Goal: Information Seeking & Learning: Find specific fact

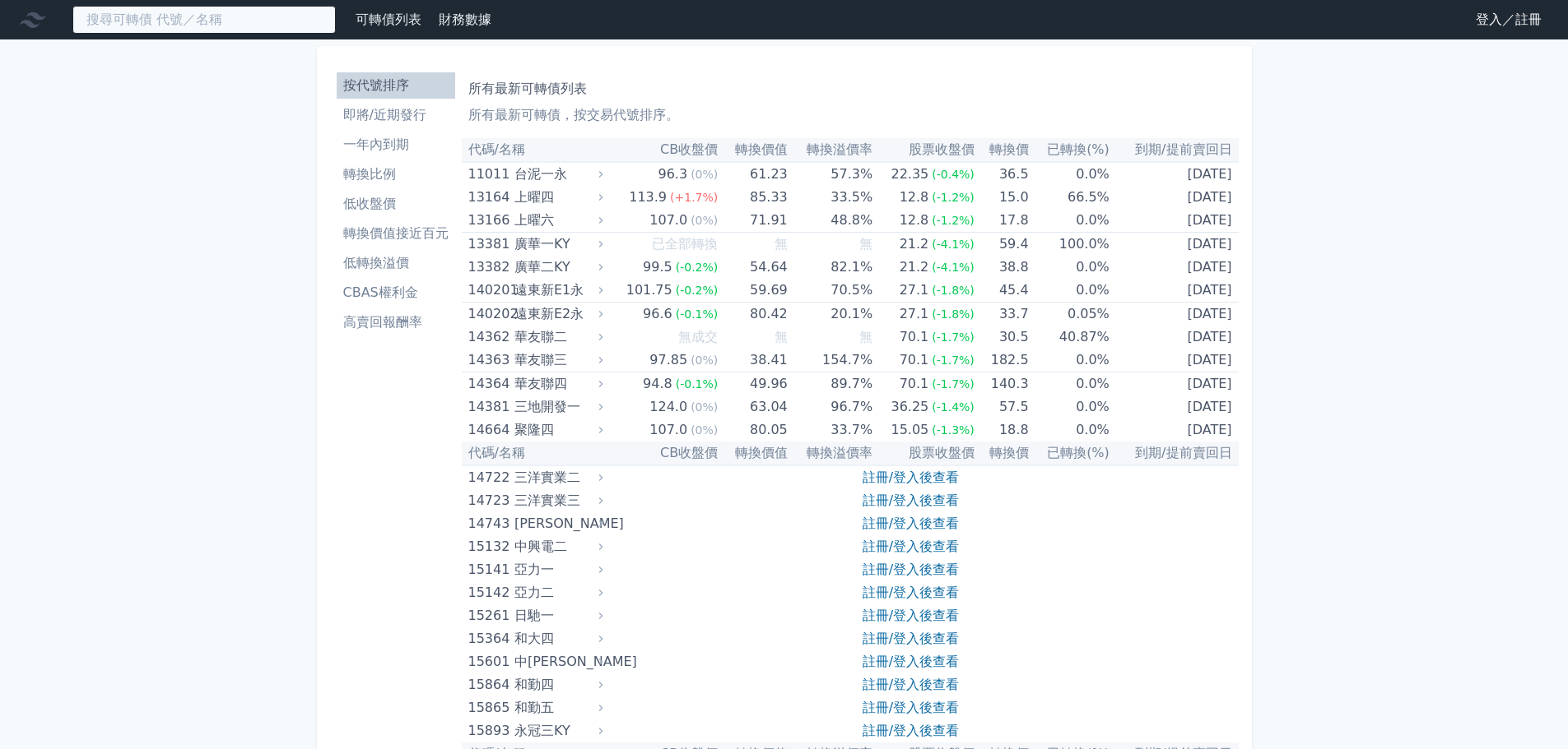
click at [255, 27] on input at bounding box center [204, 20] width 263 height 28
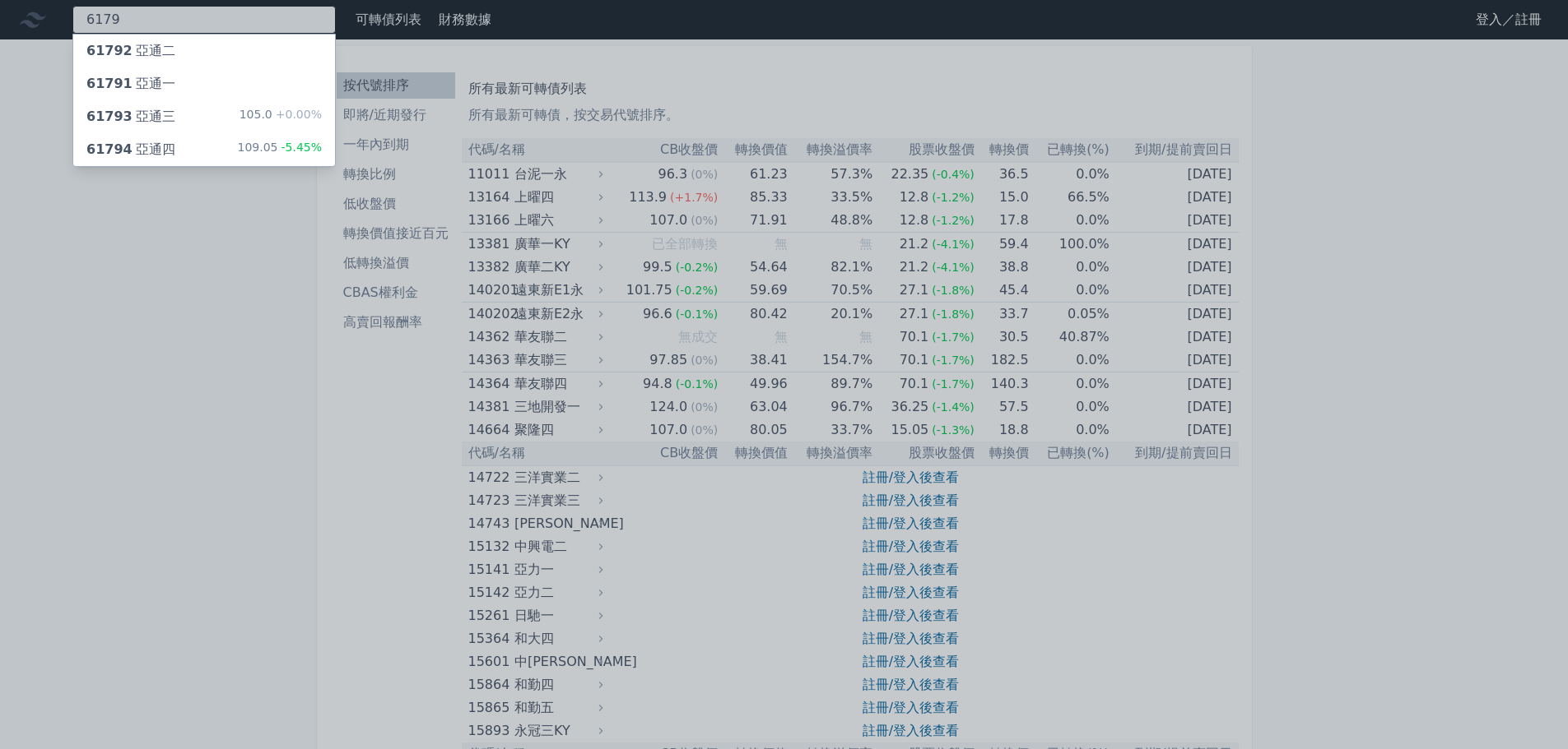
type input "6179"
click at [254, 86] on div "61791 亞通一" at bounding box center [204, 83] width 262 height 33
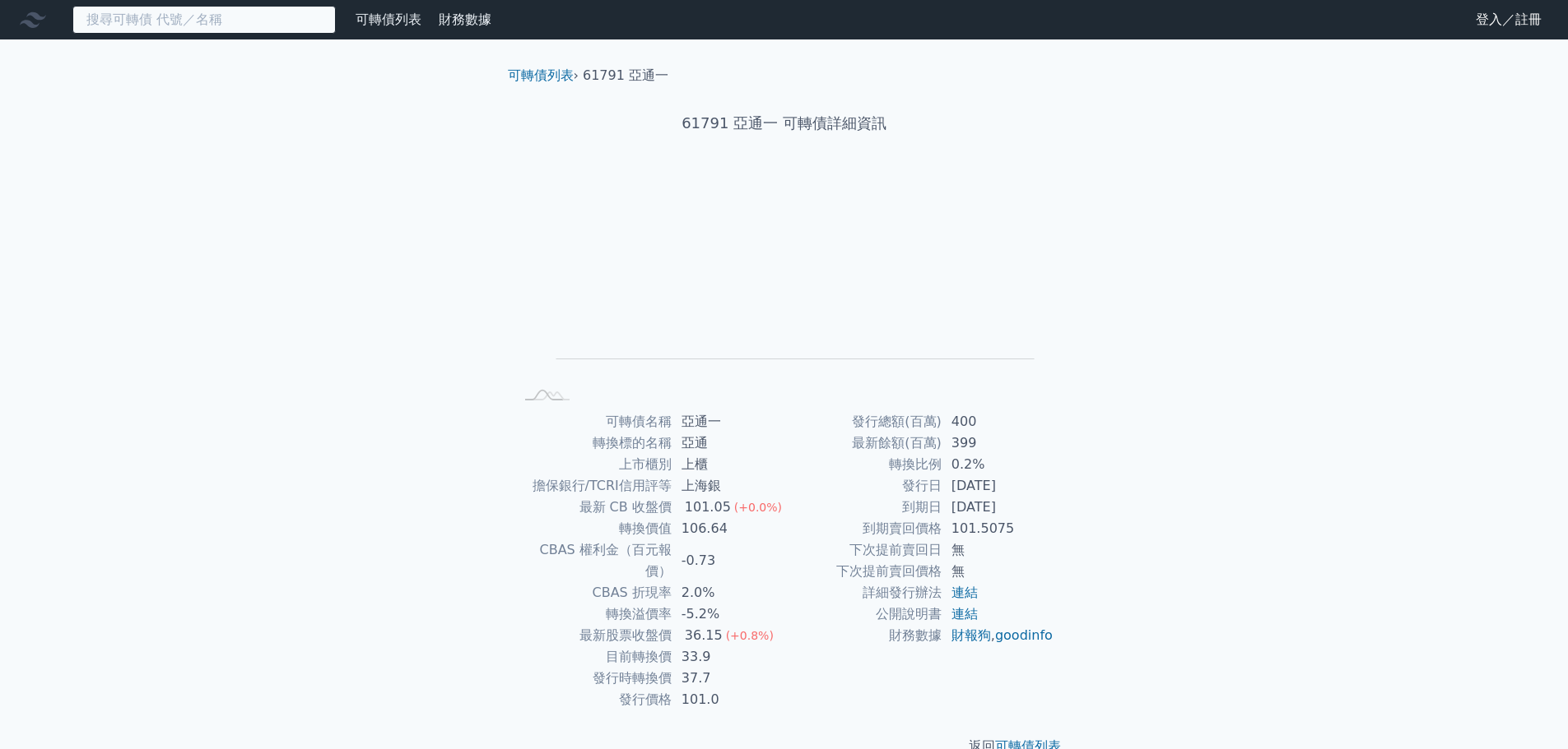
click at [184, 23] on input at bounding box center [204, 20] width 263 height 28
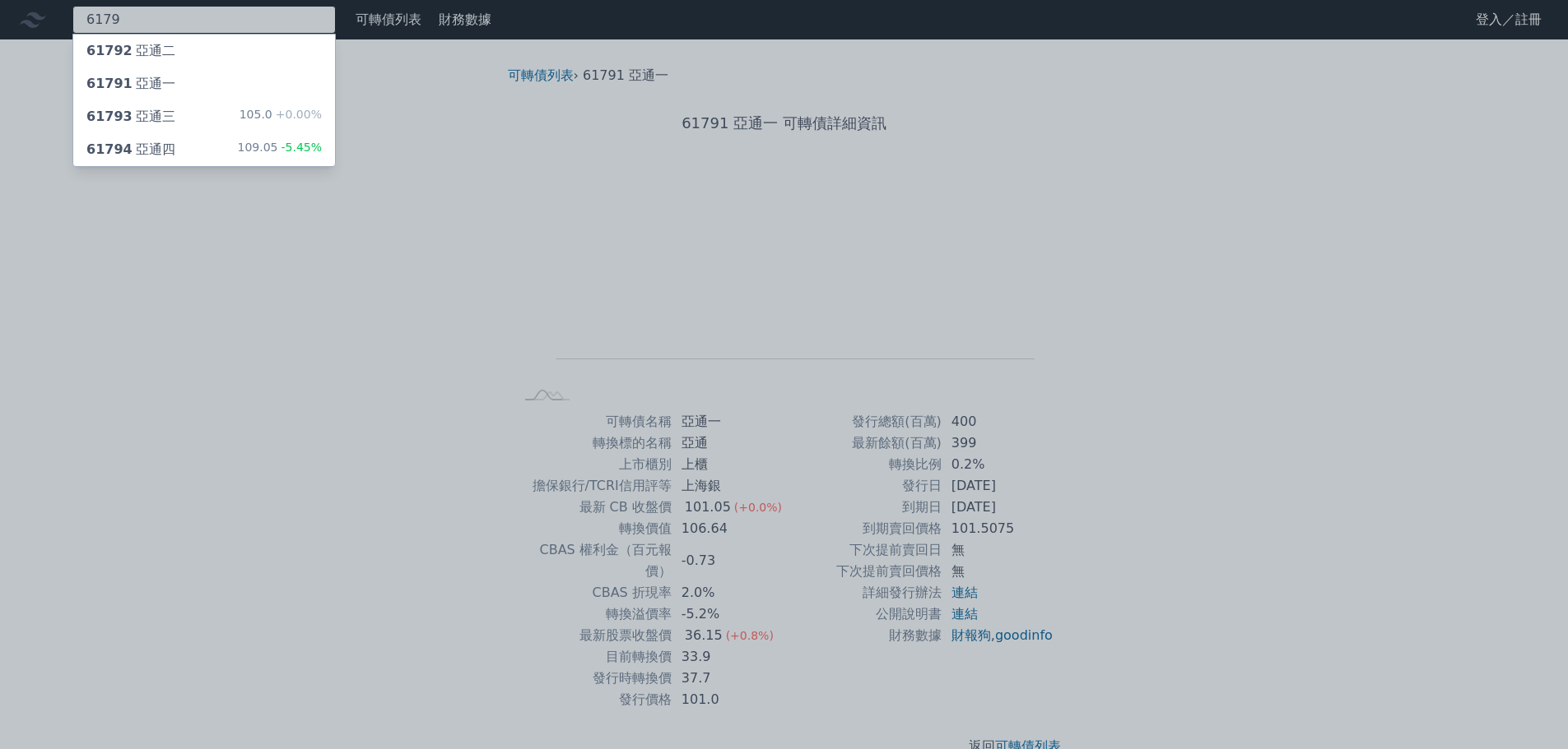
type input "6179"
click at [224, 150] on div "61794 亞通四 109.05 -5.45%" at bounding box center [204, 149] width 262 height 33
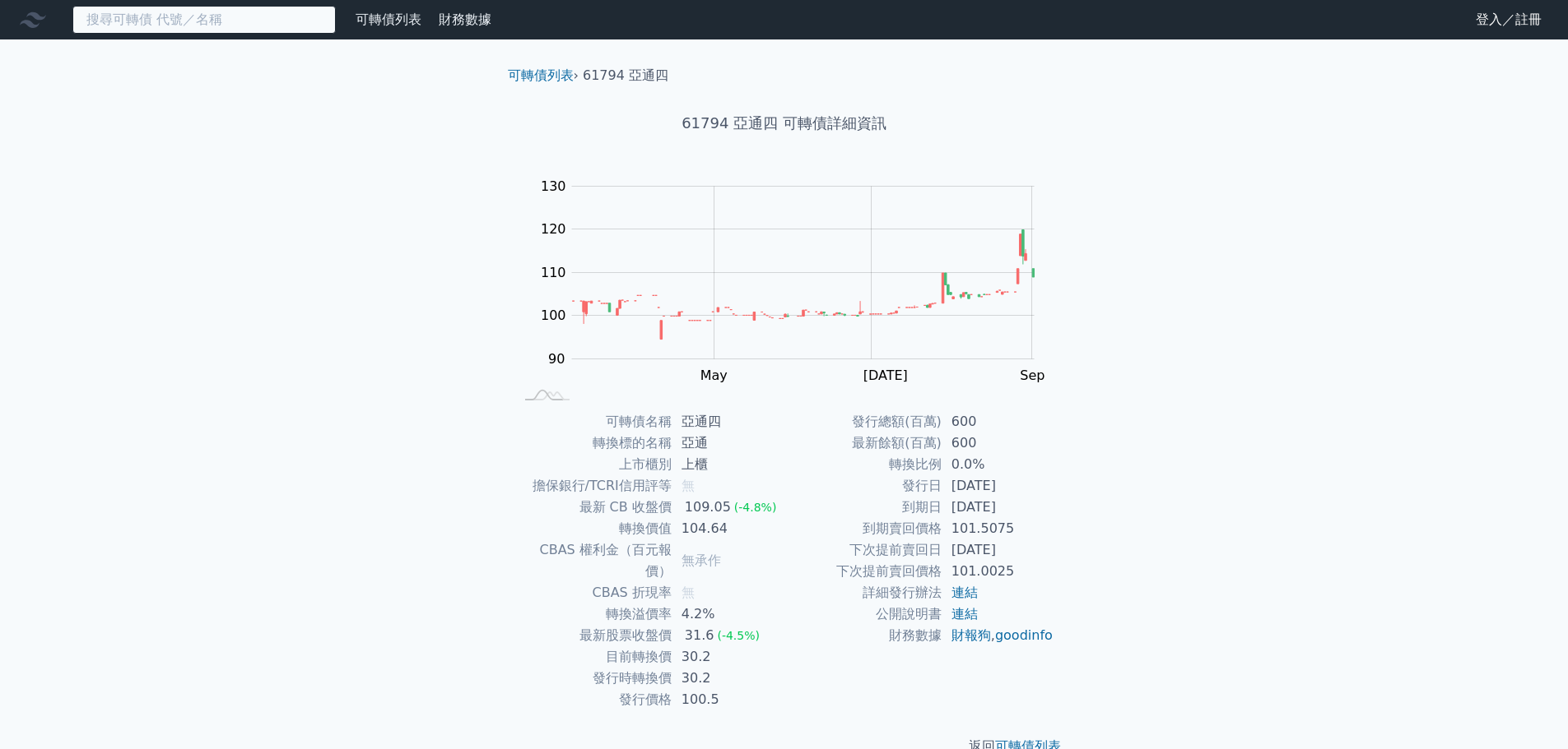
click at [238, 28] on input at bounding box center [204, 20] width 263 height 28
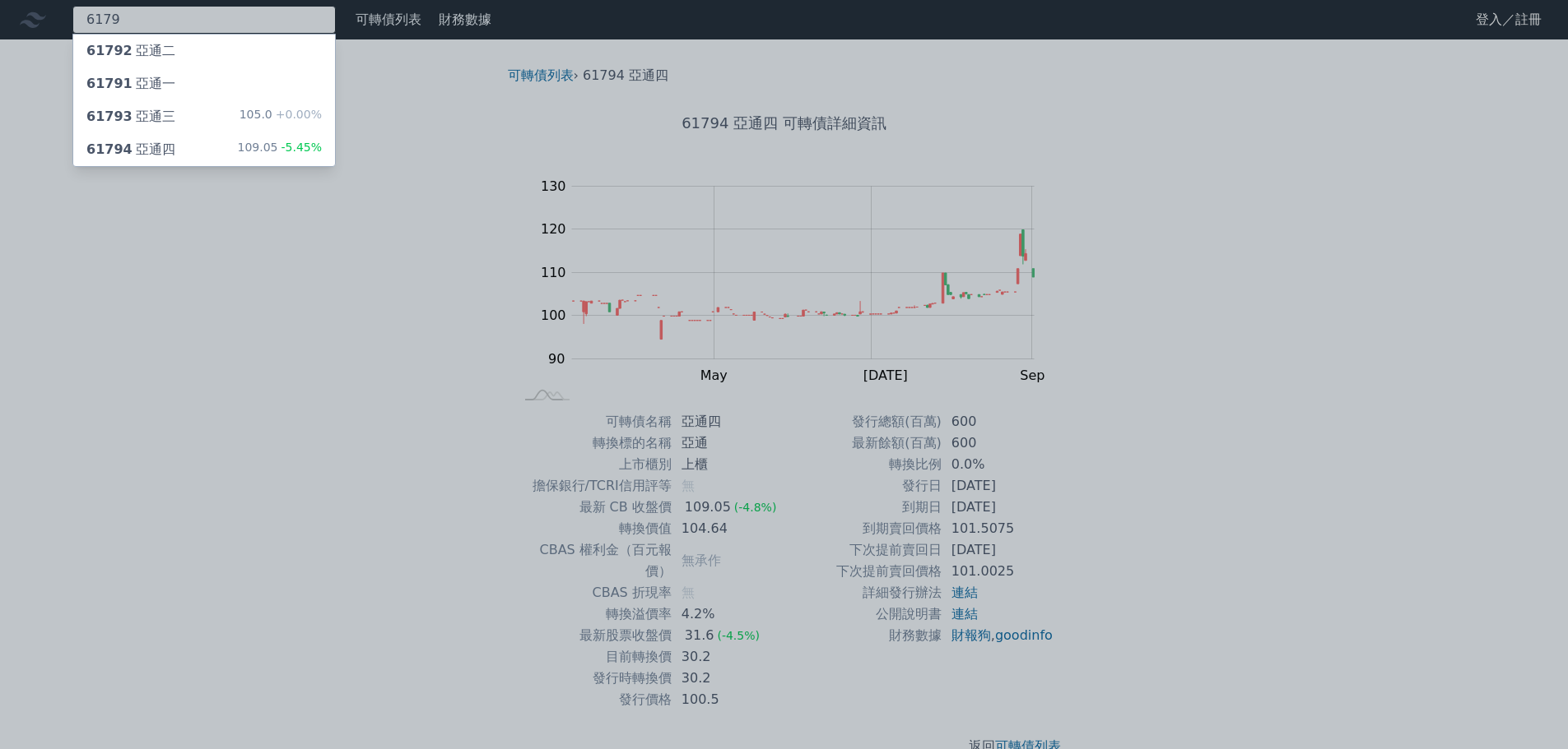
type input "6179"
click at [163, 106] on div "61793 亞通三 105.0 +0.00%" at bounding box center [204, 116] width 262 height 33
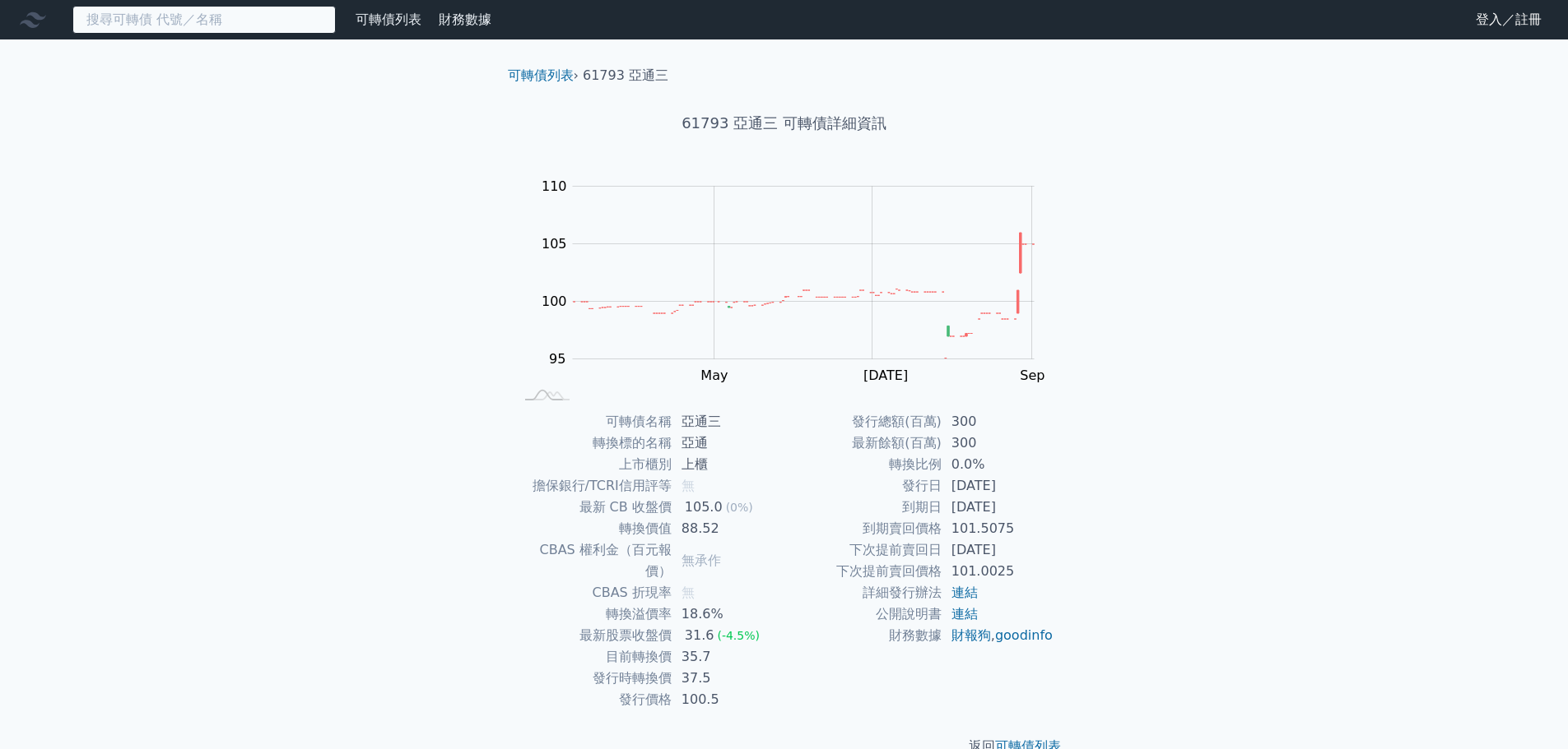
click at [128, 25] on input at bounding box center [204, 20] width 263 height 28
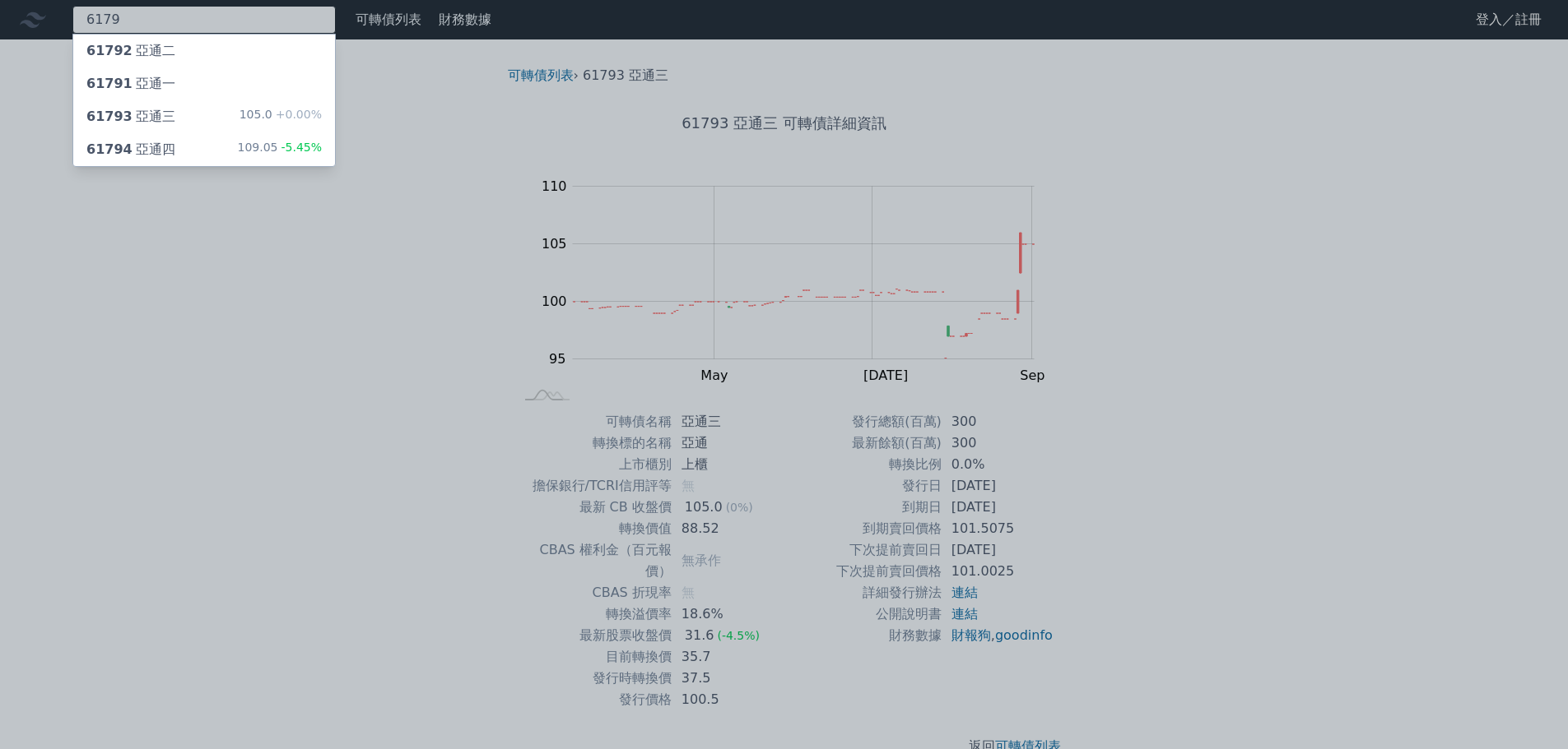
type input "6179"
click at [171, 134] on div "61794 亞通四 109.05 -5.45%" at bounding box center [204, 149] width 262 height 33
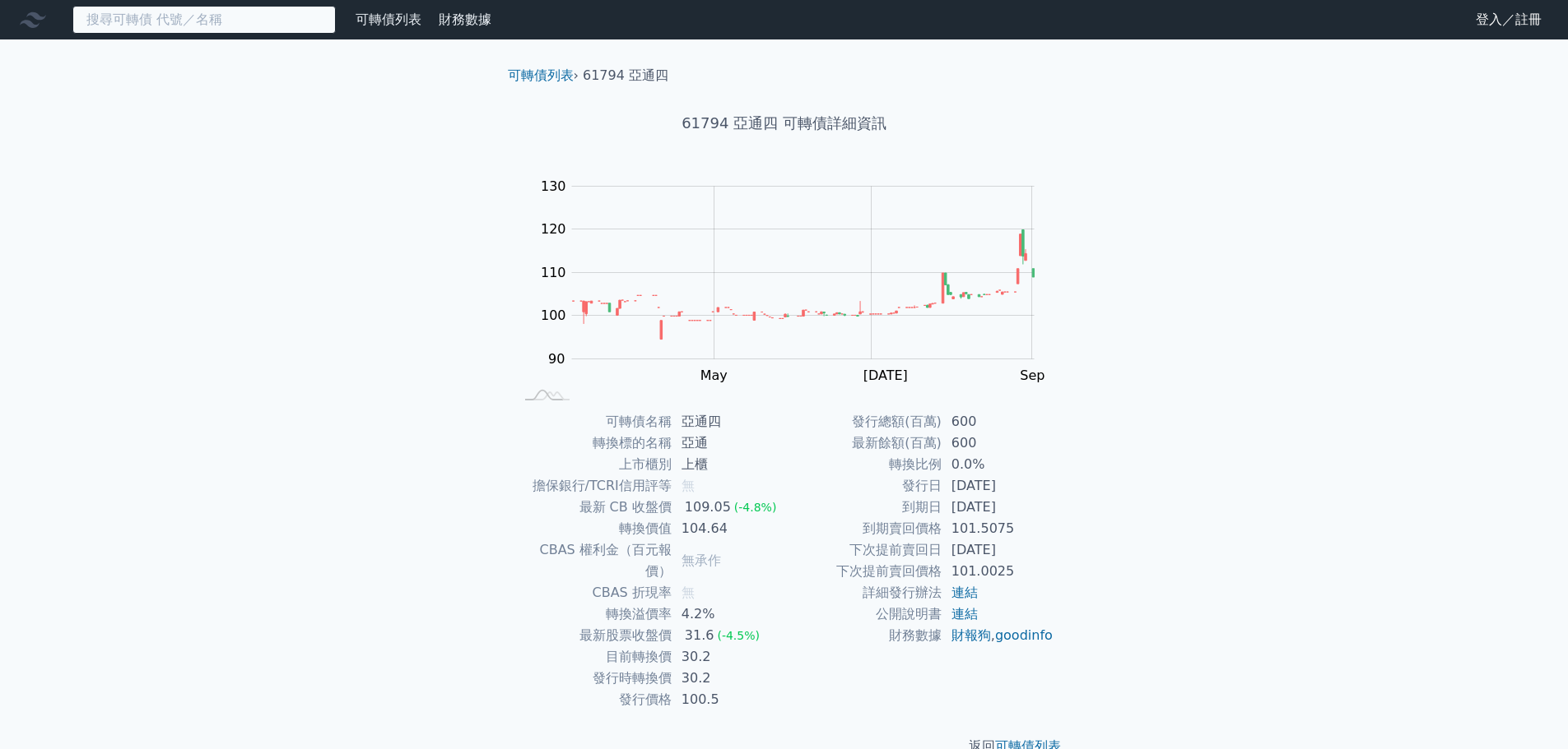
click at [137, 16] on input at bounding box center [204, 20] width 263 height 28
click at [181, 25] on input at bounding box center [204, 20] width 263 height 28
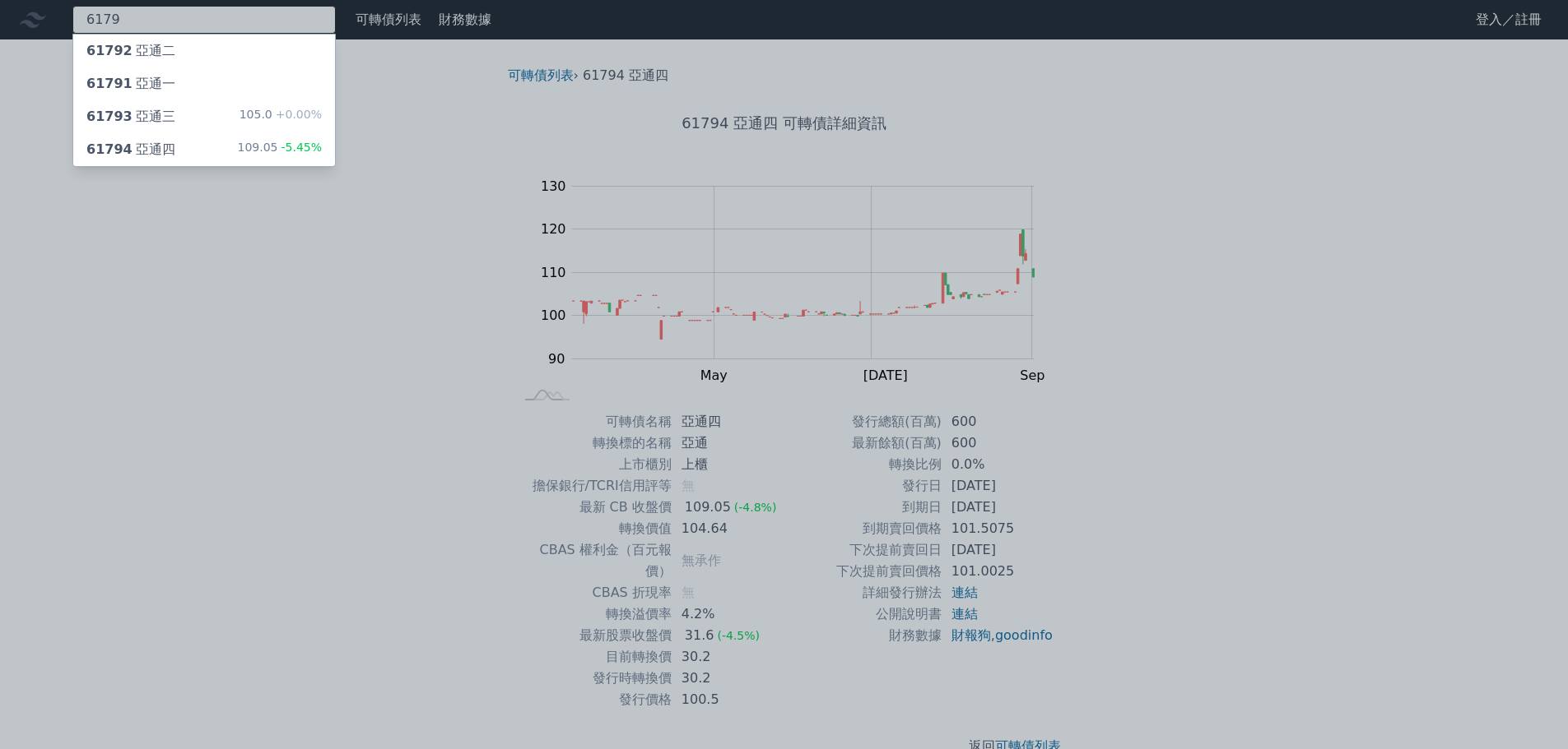
type input "6179"
click at [161, 116] on div "61793 亞通三" at bounding box center [130, 117] width 89 height 20
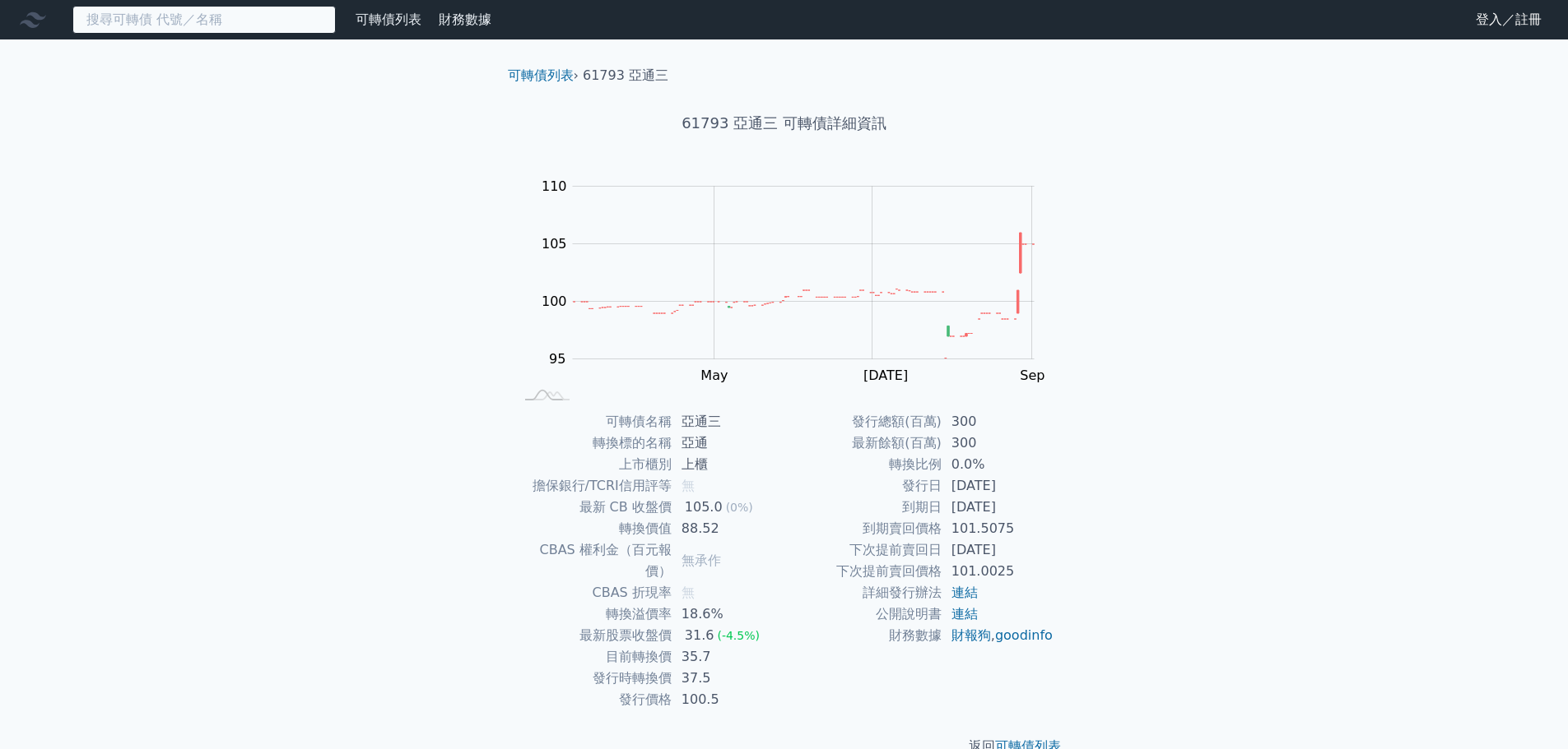
click at [205, 15] on input at bounding box center [204, 20] width 263 height 28
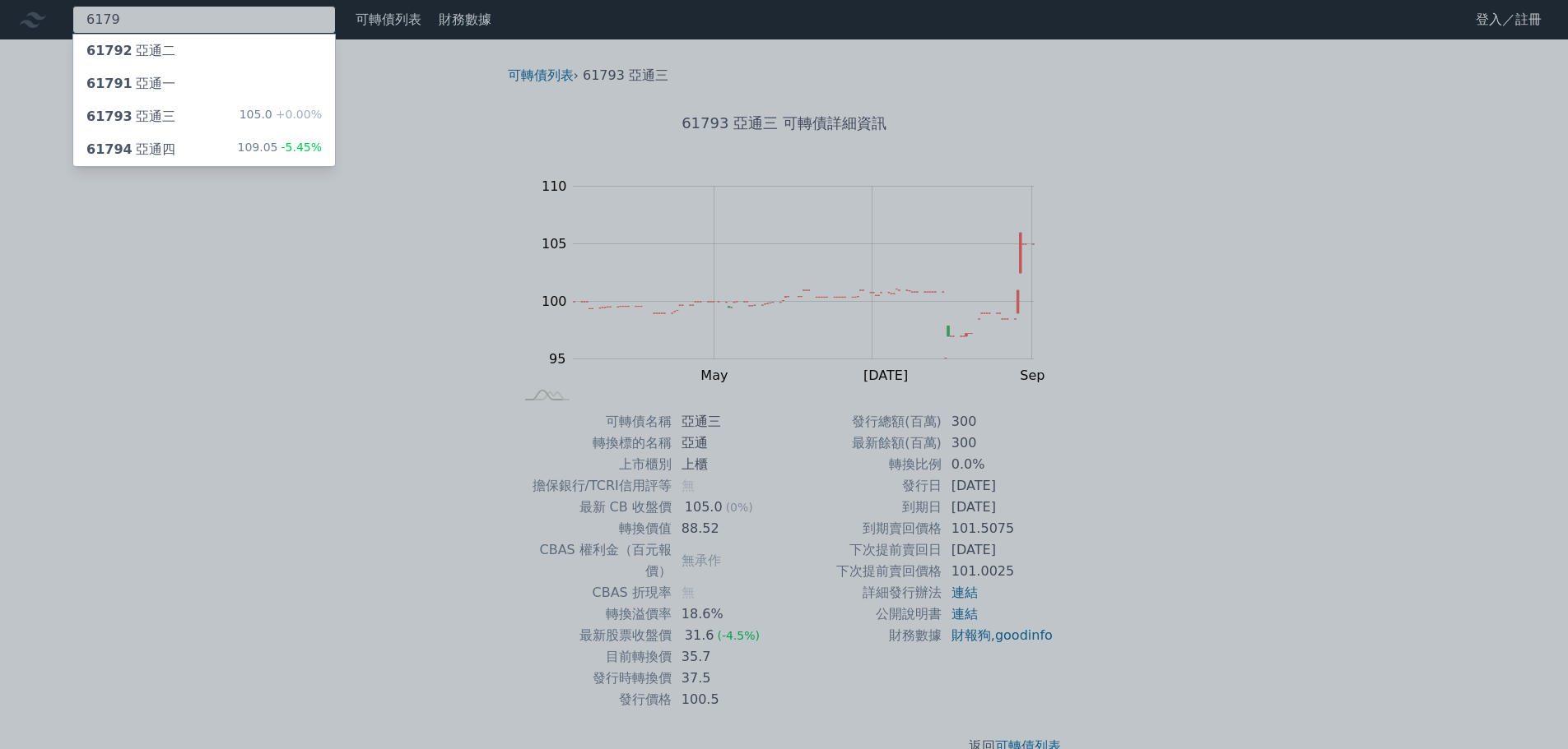
type input "6179"
click at [183, 76] on div "61791 亞通一" at bounding box center [204, 83] width 262 height 33
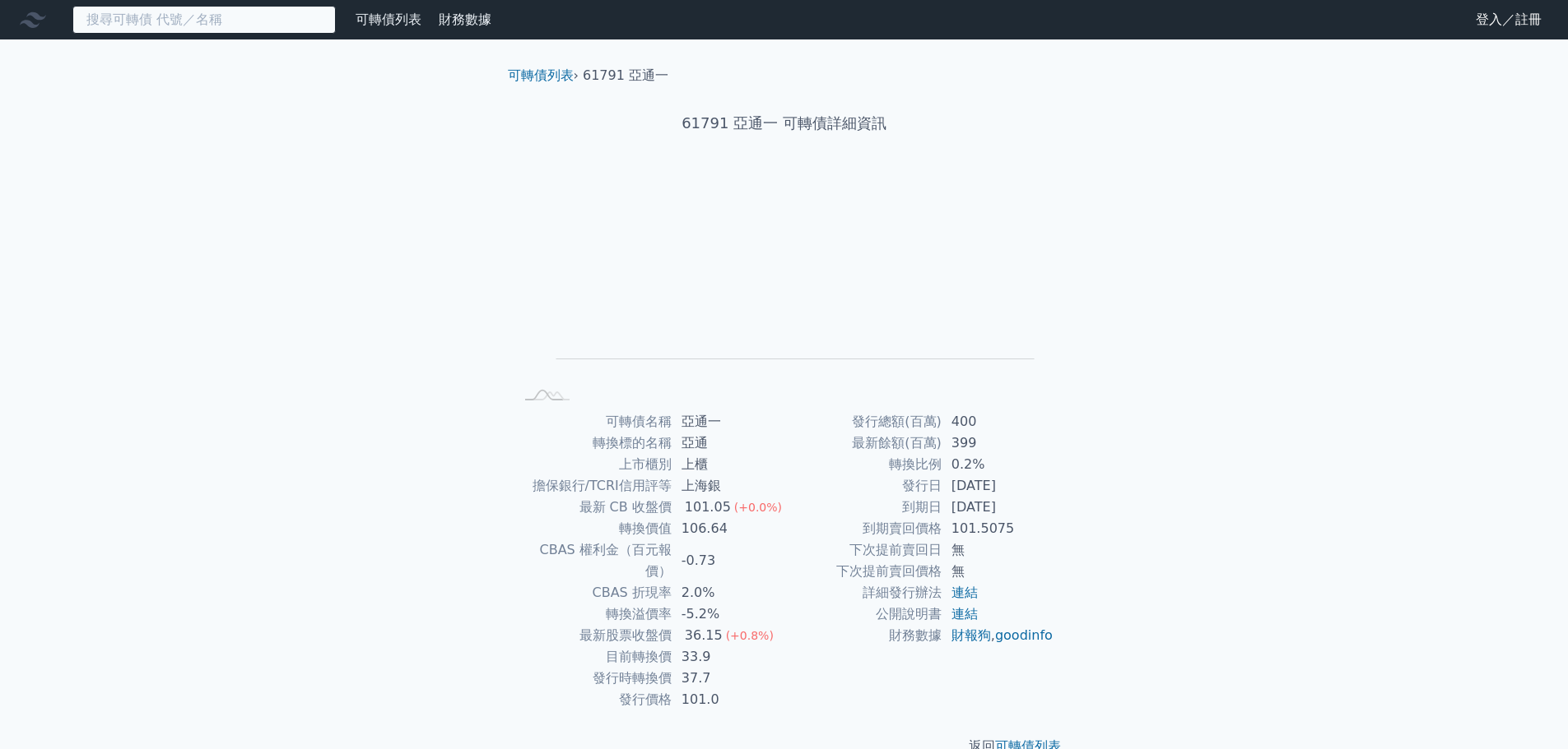
click at [211, 30] on input at bounding box center [204, 20] width 263 height 28
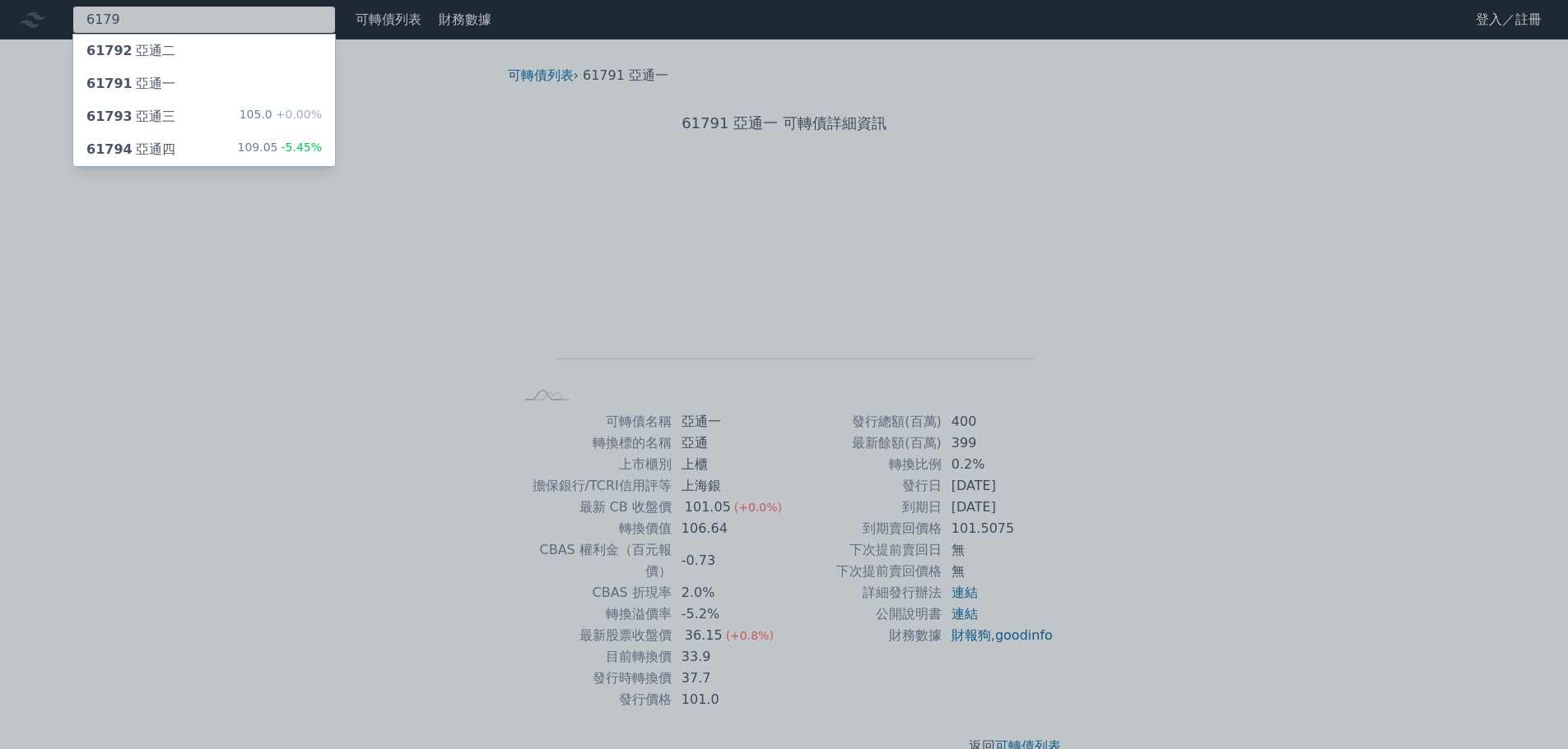
type input "6179"
click at [199, 50] on div "61792 亞通二" at bounding box center [204, 51] width 262 height 33
